Goal: Task Accomplishment & Management: Use online tool/utility

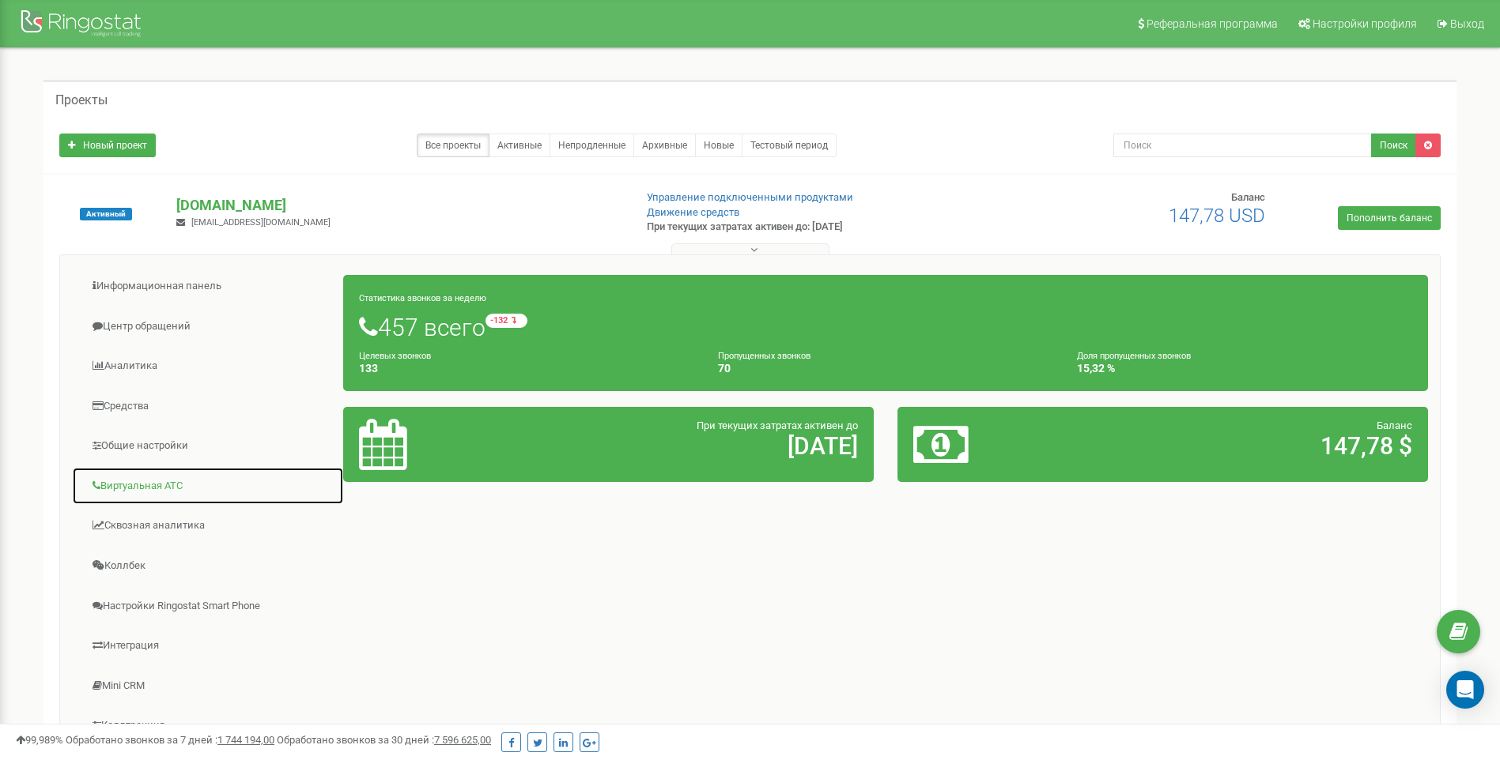
click at [169, 488] on link "Виртуальная АТС" at bounding box center [208, 486] width 272 height 39
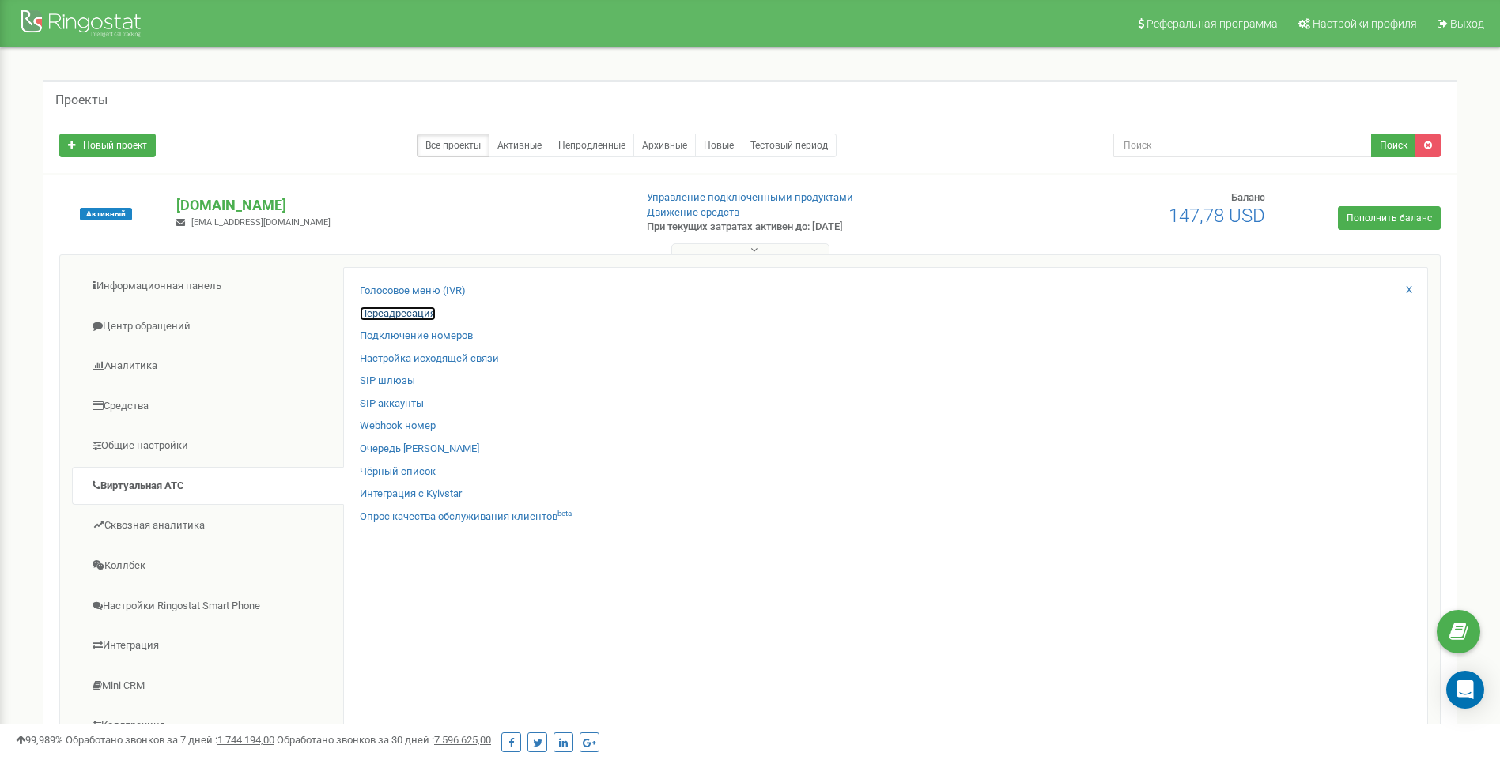
click at [412, 311] on link "Переадресация" at bounding box center [398, 314] width 76 height 15
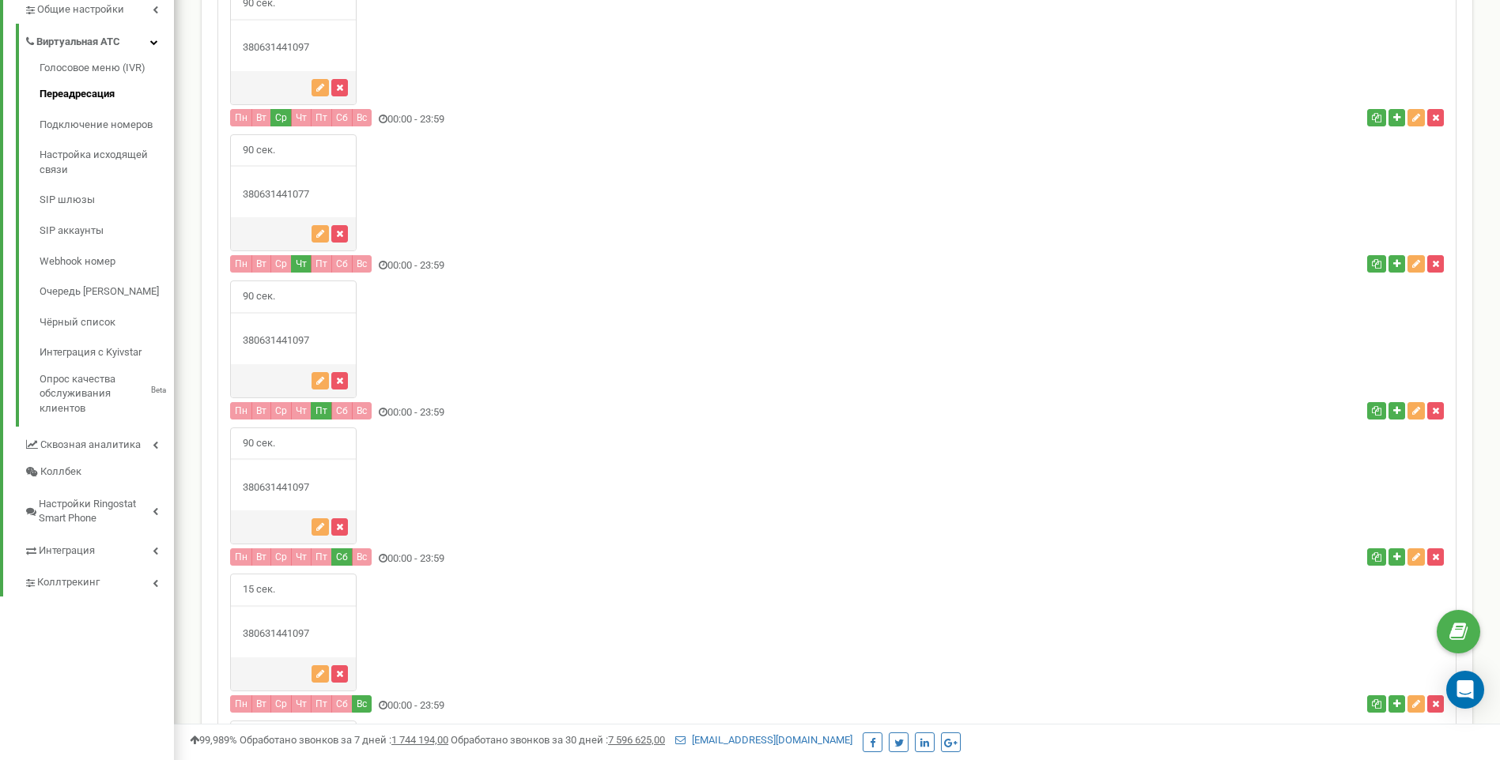
scroll to position [684, 0]
